Goal: Information Seeking & Learning: Find specific fact

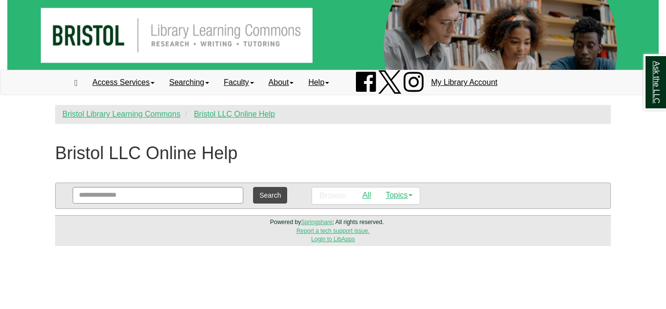
click at [153, 240] on div "Powered by Springshare ; All rights reserved. Report a tech support issue. Logi…" at bounding box center [333, 230] width 556 height 30
click at [361, 193] on link "All" at bounding box center [366, 195] width 23 height 16
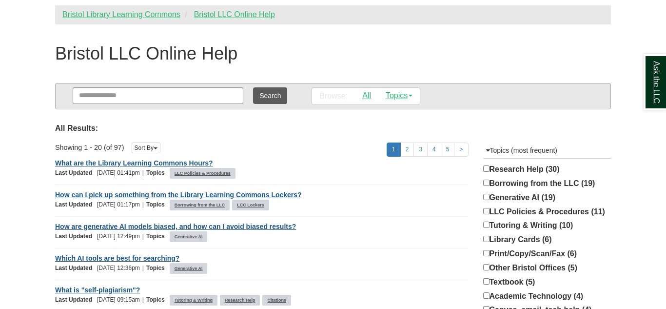
scroll to position [117, 0]
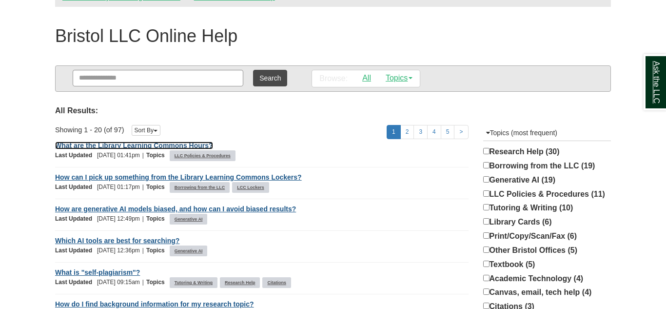
click at [153, 146] on link "What are the Library Learning Commons Hours?" at bounding box center [134, 145] width 158 height 8
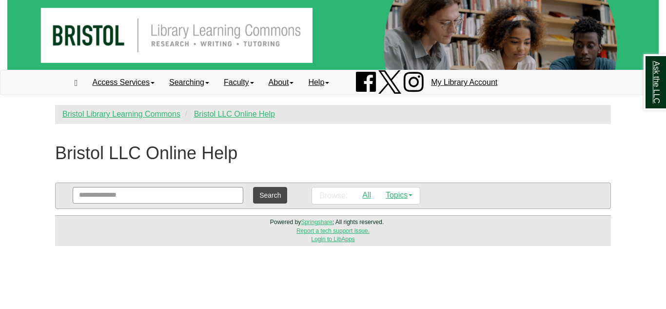
click at [26, 246] on html "Skip to Main Content Toggle navigation Home Access Services Access Services Pol…" at bounding box center [333, 123] width 666 height 246
click at [341, 152] on div "Bristol LLC Online Help" at bounding box center [331, 156] width 566 height 44
click at [370, 196] on link "All" at bounding box center [366, 195] width 23 height 16
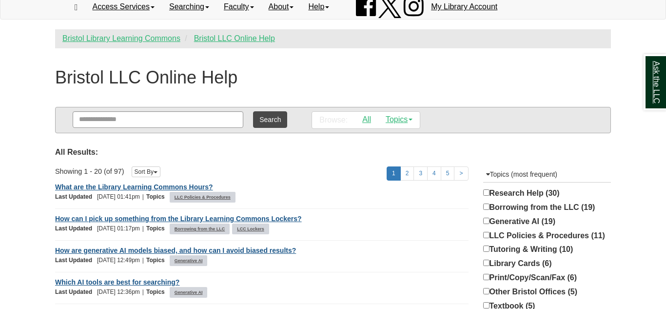
scroll to position [78, 0]
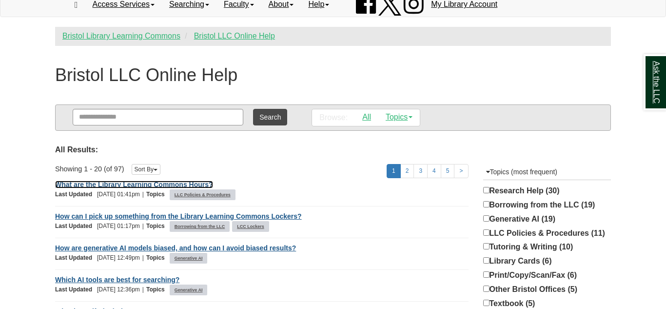
click at [113, 184] on link "What are the Library Learning Commons Hours?" at bounding box center [134, 184] width 158 height 8
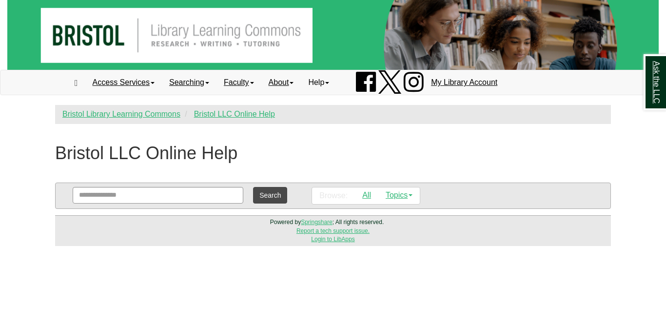
click at [334, 83] on link "Help" at bounding box center [319, 82] width 36 height 24
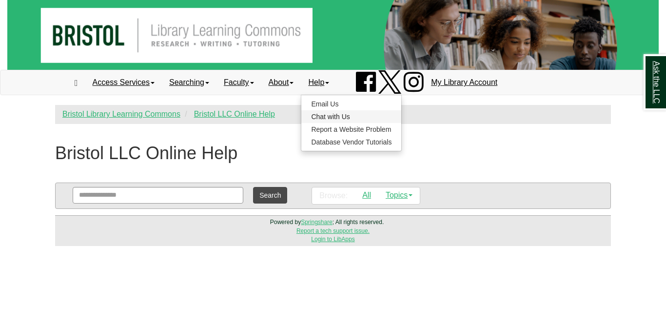
click at [345, 119] on link "Chat with Us" at bounding box center [351, 116] width 100 height 13
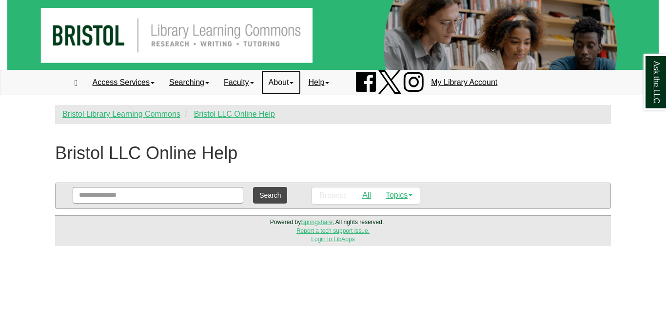
click at [296, 88] on link "About" at bounding box center [281, 82] width 40 height 24
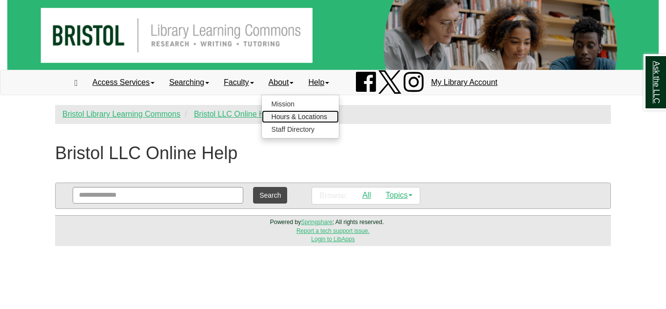
click at [303, 117] on link "Hours & Locations" at bounding box center [300, 116] width 77 height 13
